Goal: Navigation & Orientation: Find specific page/section

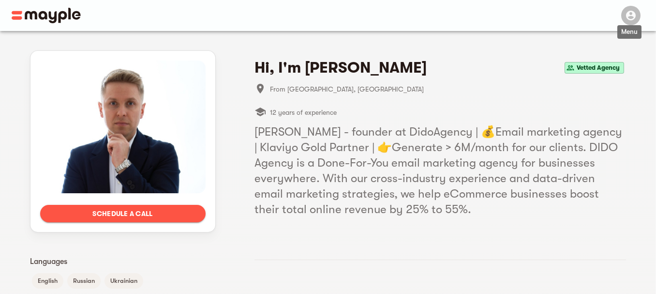
click at [636, 24] on span "button" at bounding box center [632, 15] width 23 height 19
click at [629, 21] on icon "button" at bounding box center [631, 16] width 12 height 12
click at [629, 22] on div "button" at bounding box center [630, 15] width 19 height 19
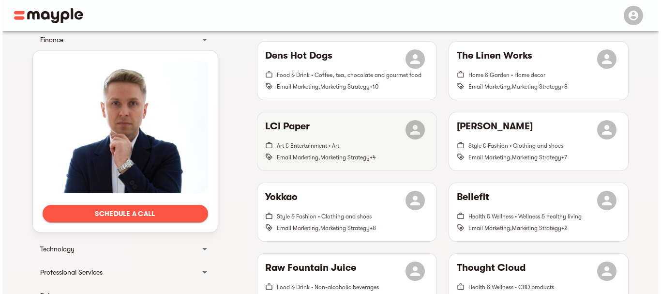
scroll to position [532, 0]
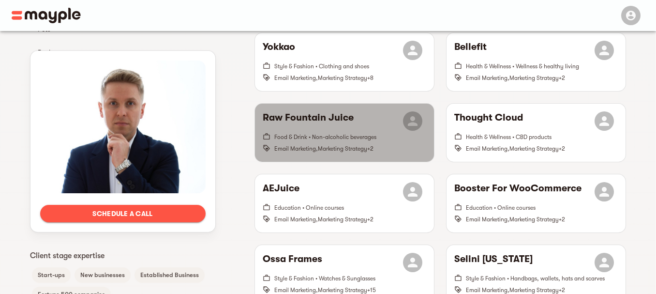
click at [339, 127] on h6 "Raw Fountain Juice" at bounding box center [308, 120] width 91 height 19
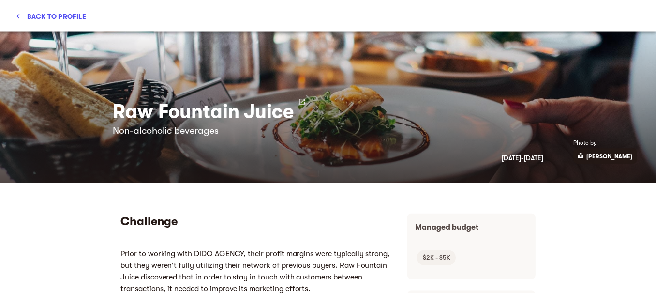
scroll to position [0, 0]
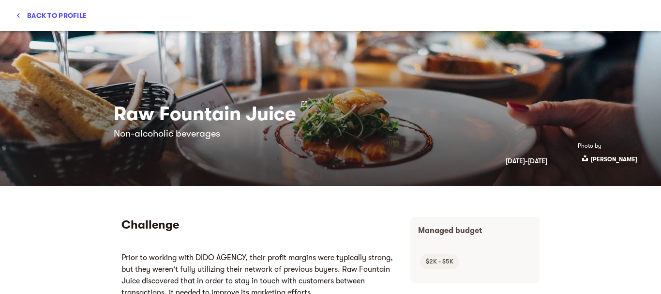
click at [72, 15] on span "Back to profile" at bounding box center [50, 16] width 71 height 12
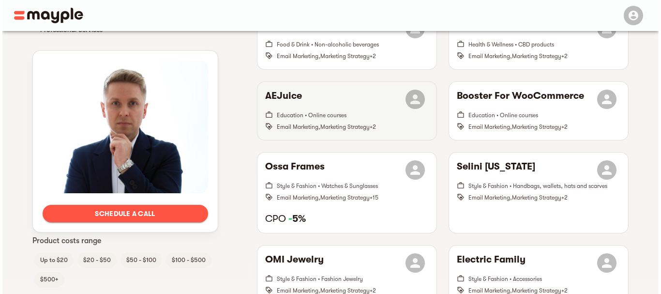
scroll to position [629, 0]
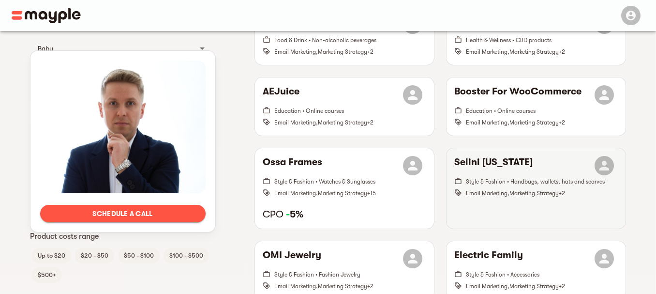
click at [471, 161] on h6 "Selini New York" at bounding box center [493, 165] width 78 height 19
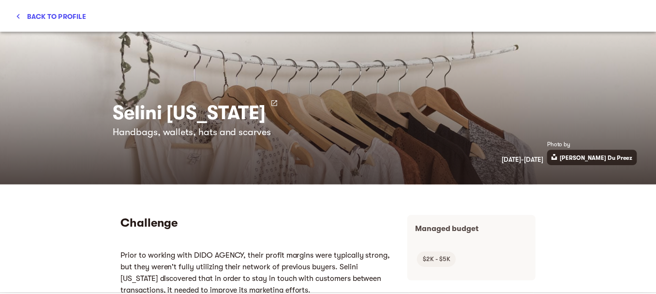
scroll to position [0, 0]
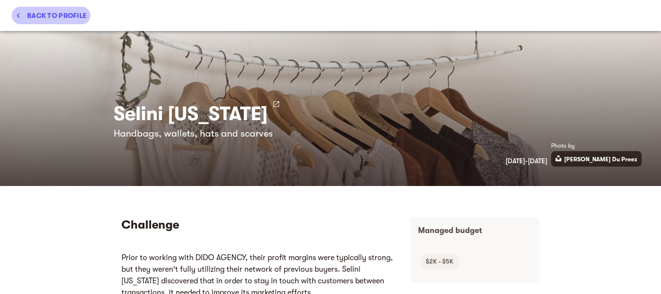
click at [50, 11] on span "Back to profile" at bounding box center [50, 16] width 71 height 12
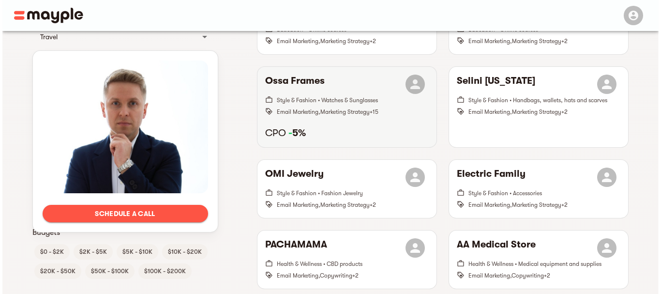
scroll to position [726, 0]
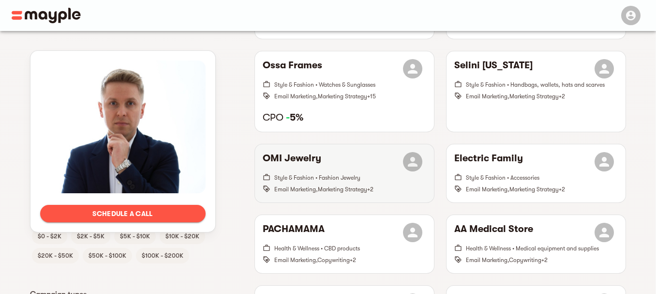
click at [314, 153] on h6 "OMI Jewelry" at bounding box center [292, 161] width 59 height 19
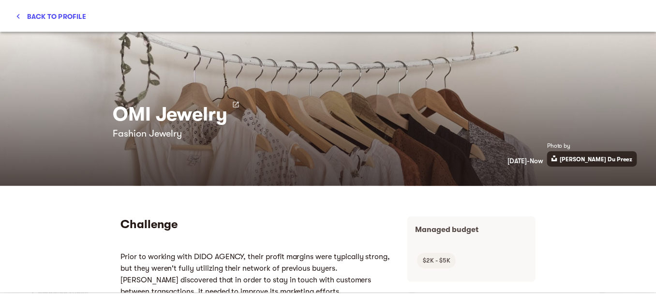
scroll to position [0, 0]
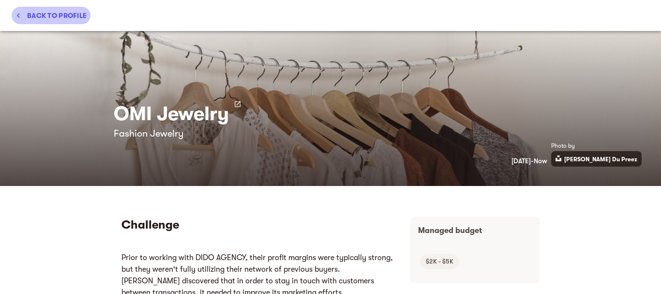
click at [33, 21] on button "Back to profile" at bounding box center [51, 15] width 79 height 17
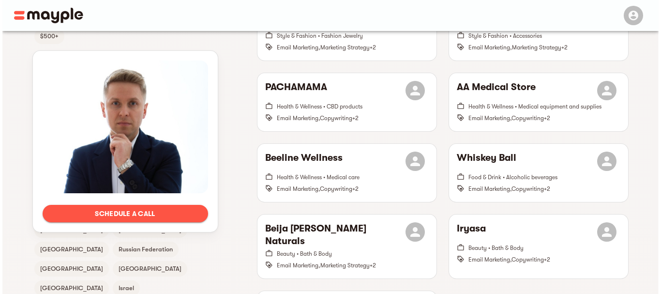
scroll to position [871, 0]
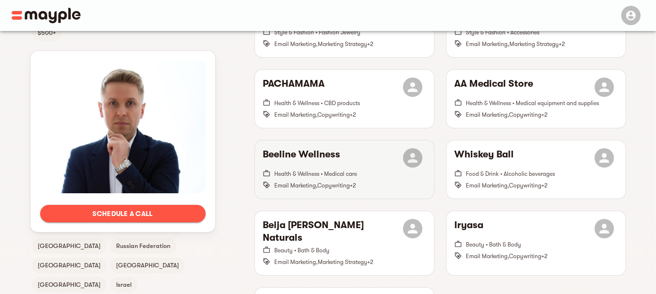
click at [329, 164] on h6 "Beeline Wellness" at bounding box center [301, 157] width 77 height 19
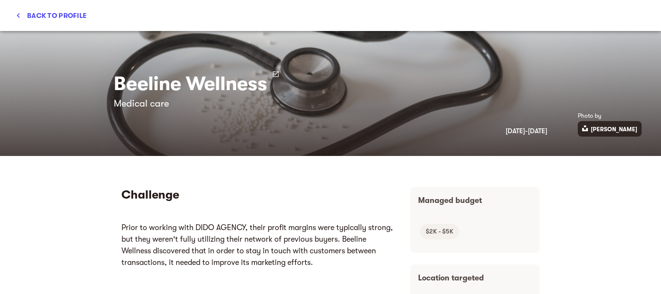
scroll to position [0, 0]
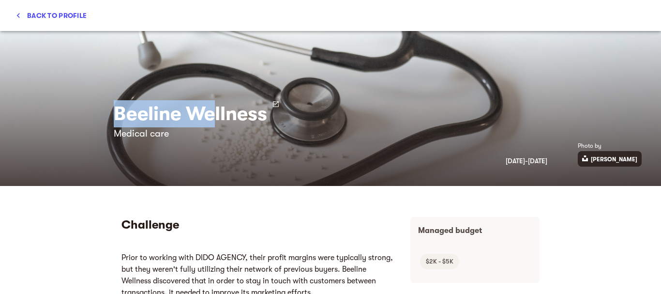
drag, startPoint x: 106, startPoint y: 115, endPoint x: 215, endPoint y: 114, distance: 108.4
click at [215, 114] on div "Beeline Wellness Medical care October 2021 - January 2022" at bounding box center [330, 108] width 465 height 155
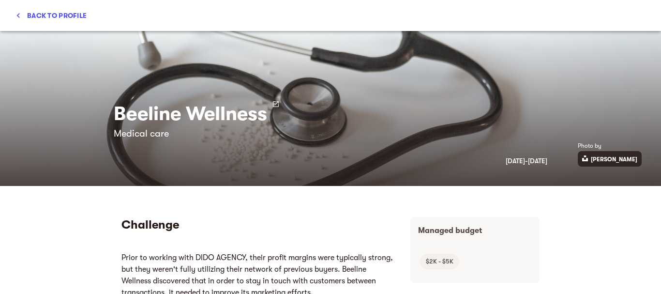
click at [264, 145] on div "Beeline Wellness Medical care October 2021 - January 2022" at bounding box center [330, 108] width 465 height 155
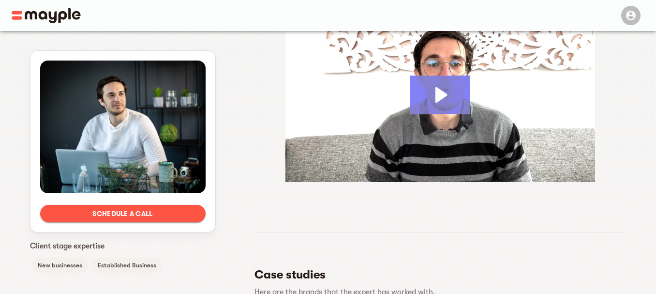
click at [420, 91] on icon "Play Video: Budai Media Introduction Video" at bounding box center [440, 94] width 60 height 39
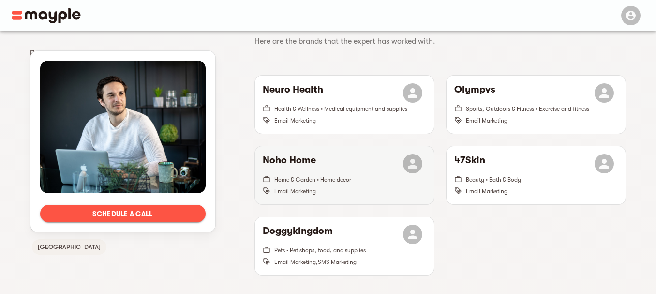
scroll to position [532, 0]
